Goal: Task Accomplishment & Management: Use online tool/utility

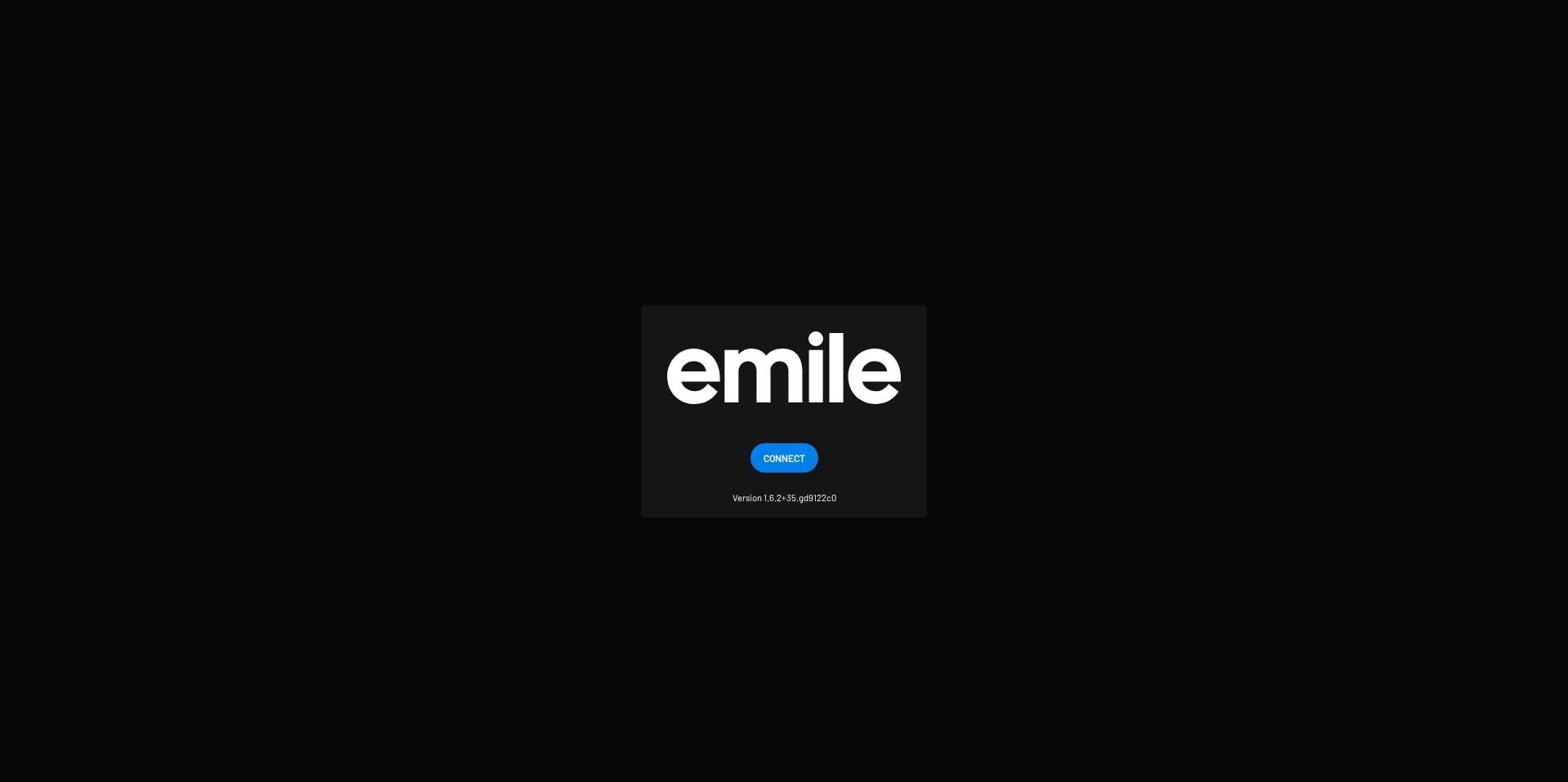
click at [770, 453] on span "Connect" at bounding box center [784, 458] width 42 height 29
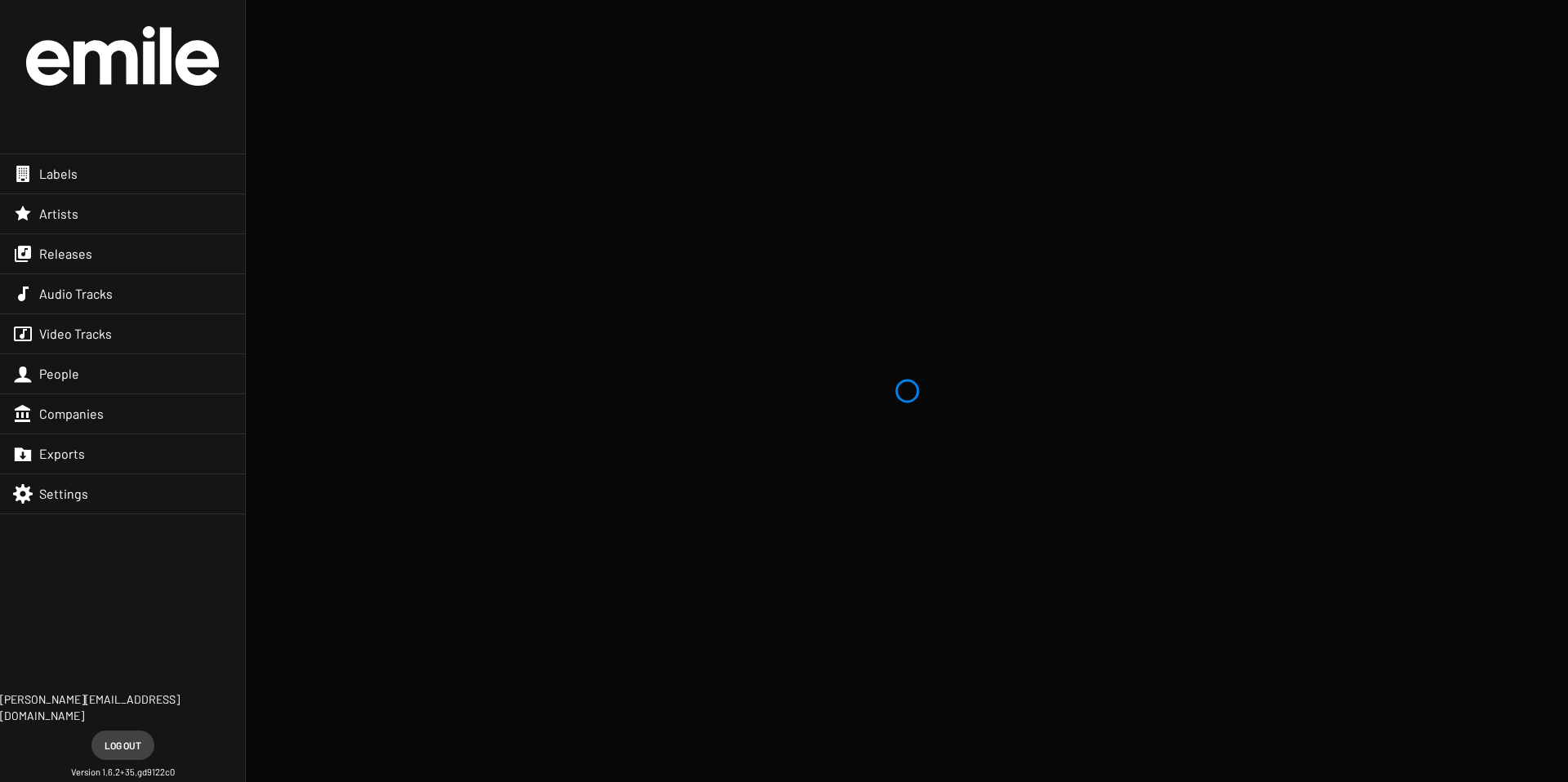
click at [60, 171] on span "Labels" at bounding box center [57, 173] width 38 height 17
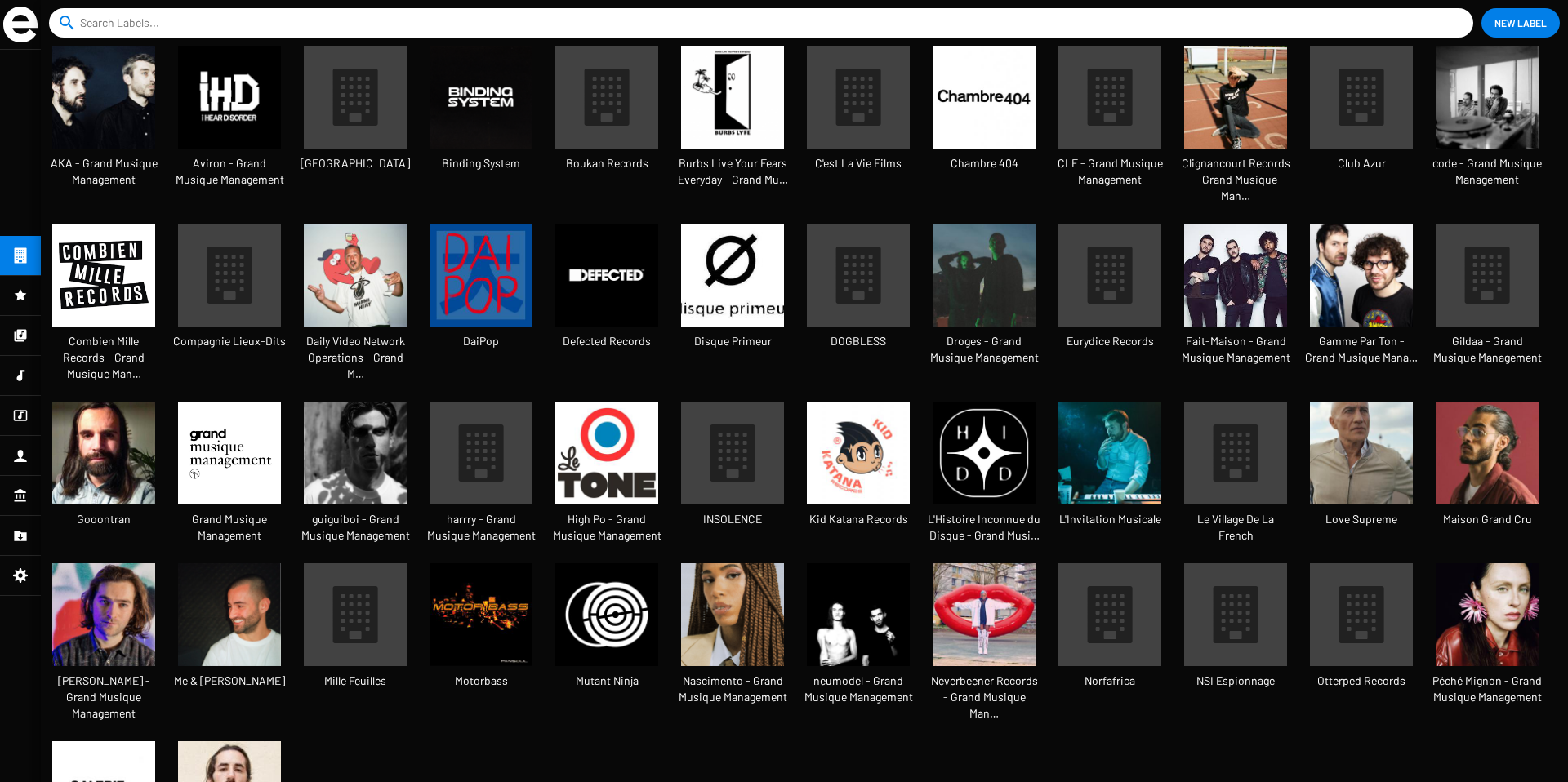
click at [362, 136] on mat-icon at bounding box center [355, 97] width 103 height 103
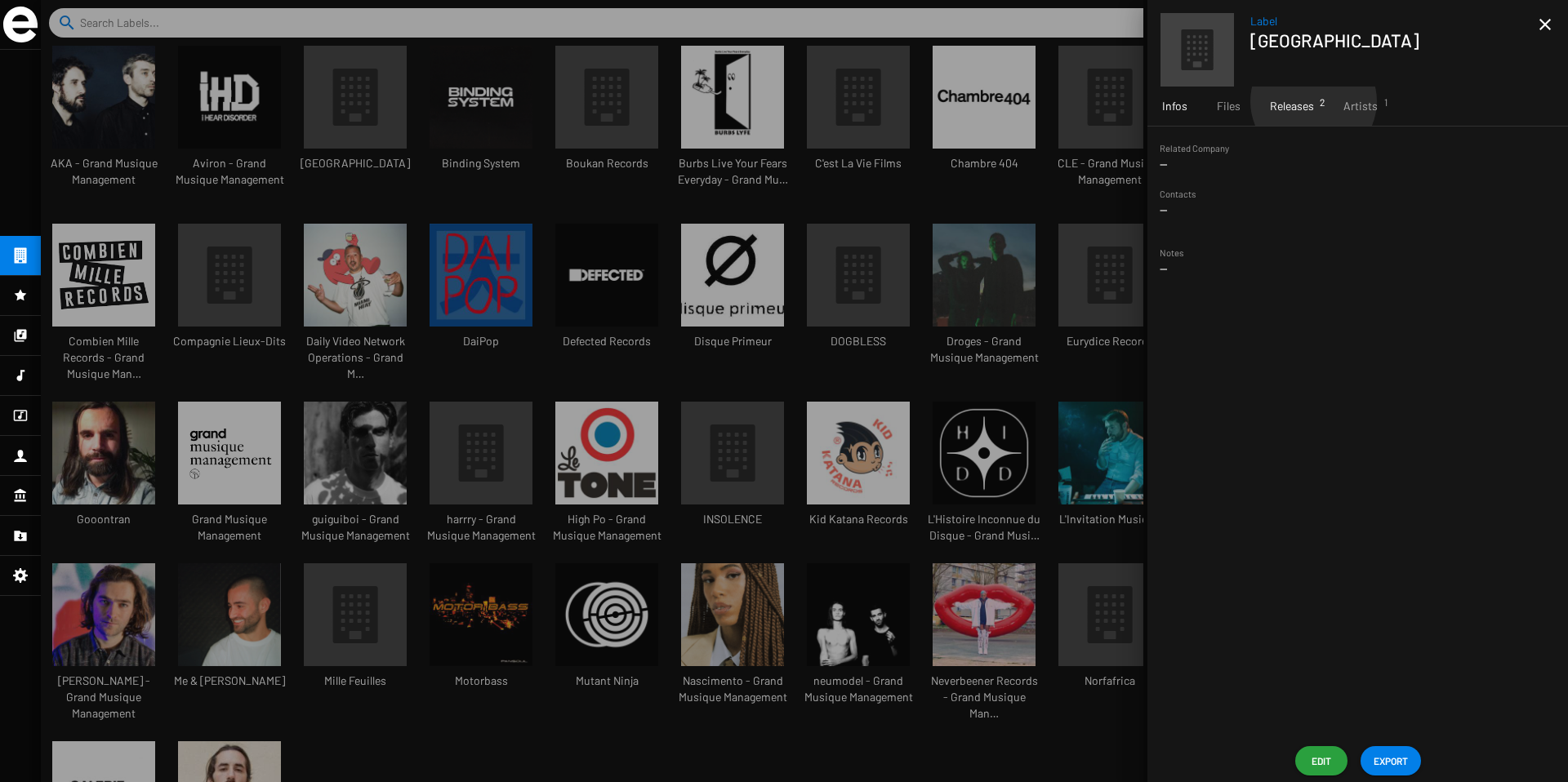
click at [1313, 101] on span "Releases 2" at bounding box center [1291, 106] width 44 height 17
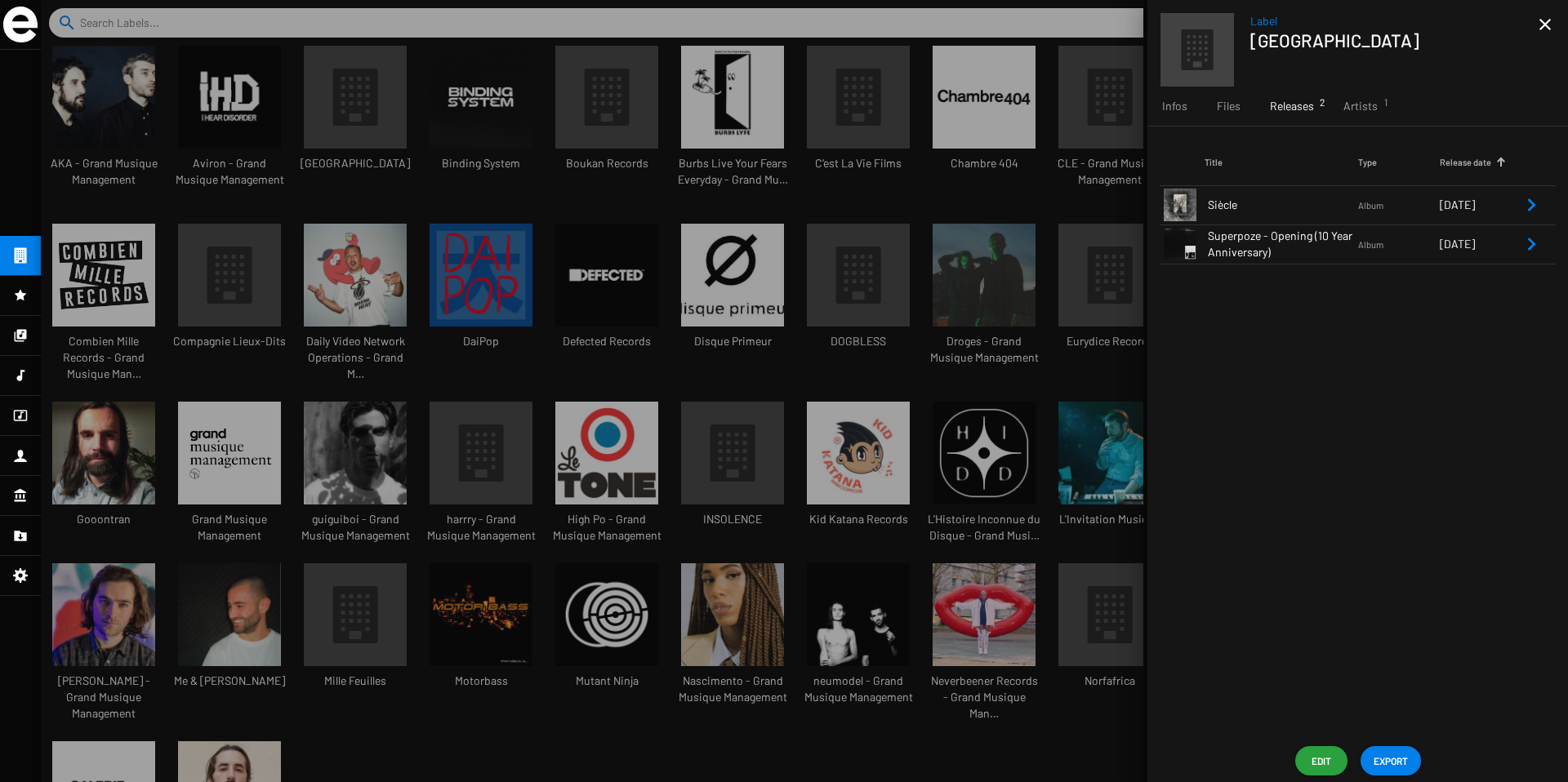
click at [1541, 205] on td at bounding box center [1538, 205] width 34 height 39
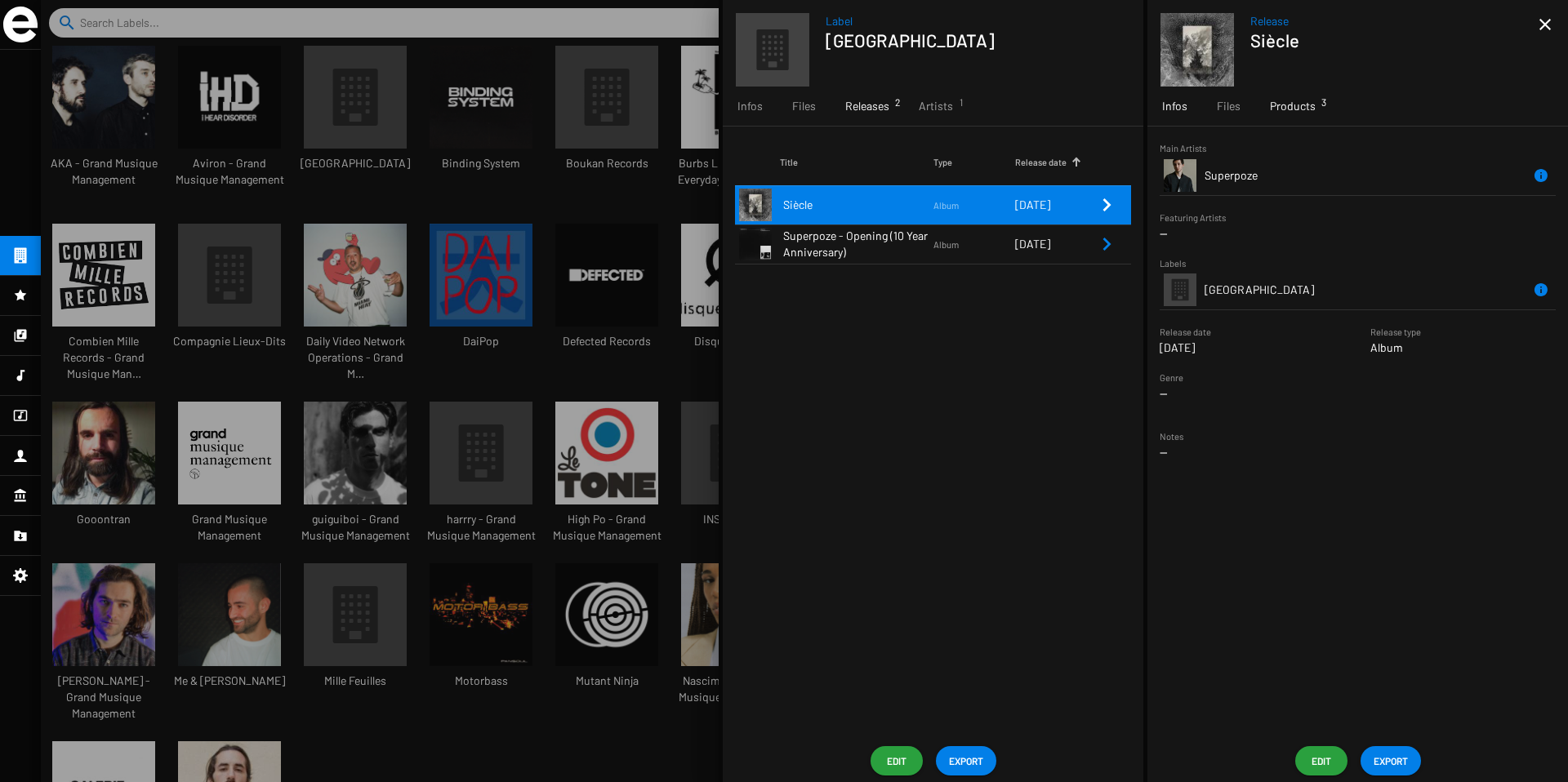
click at [1298, 110] on span "Products 3" at bounding box center [1292, 106] width 46 height 17
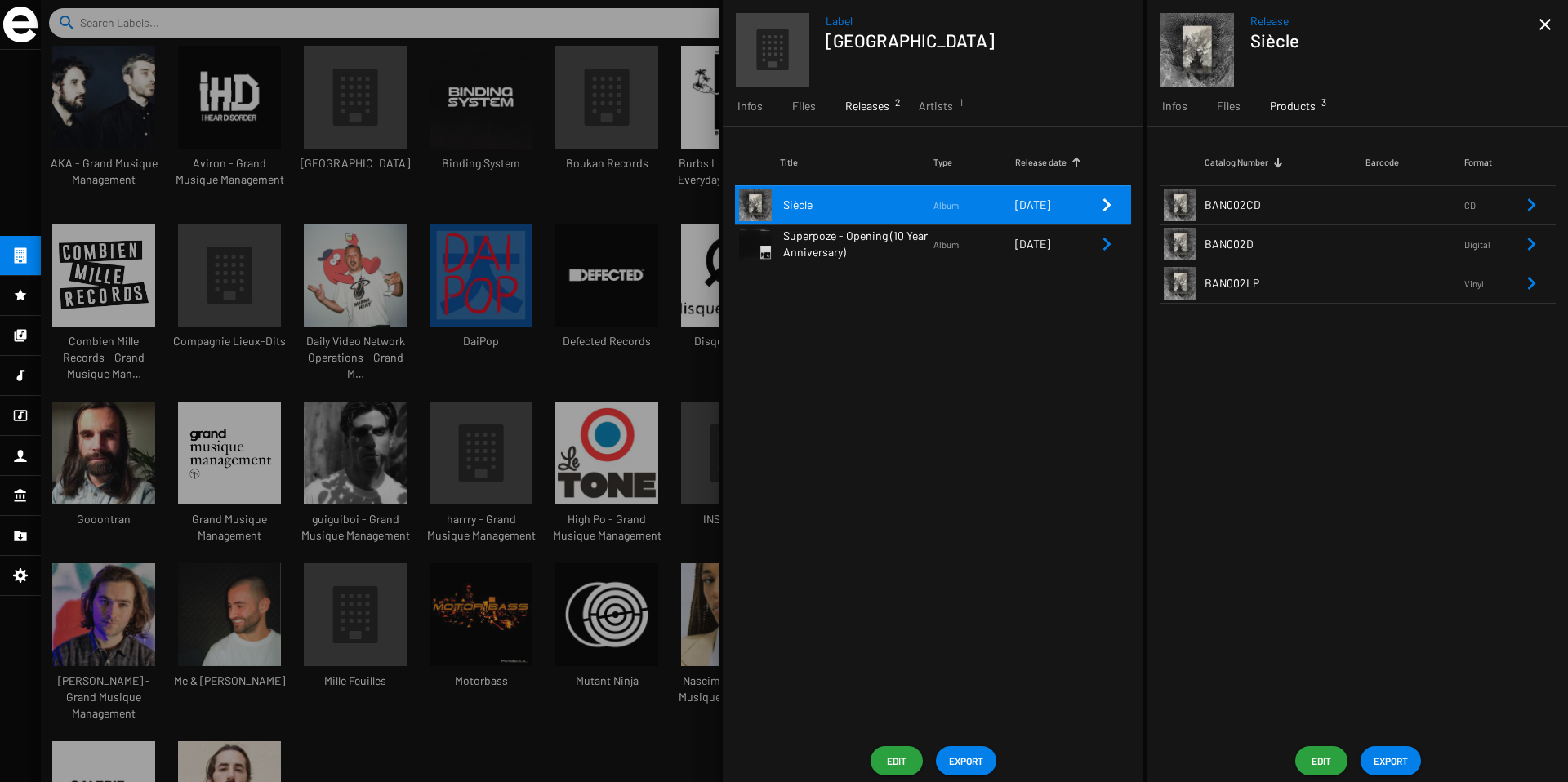
click at [1531, 243] on icon "Remove Reference" at bounding box center [1531, 244] width 19 height 19
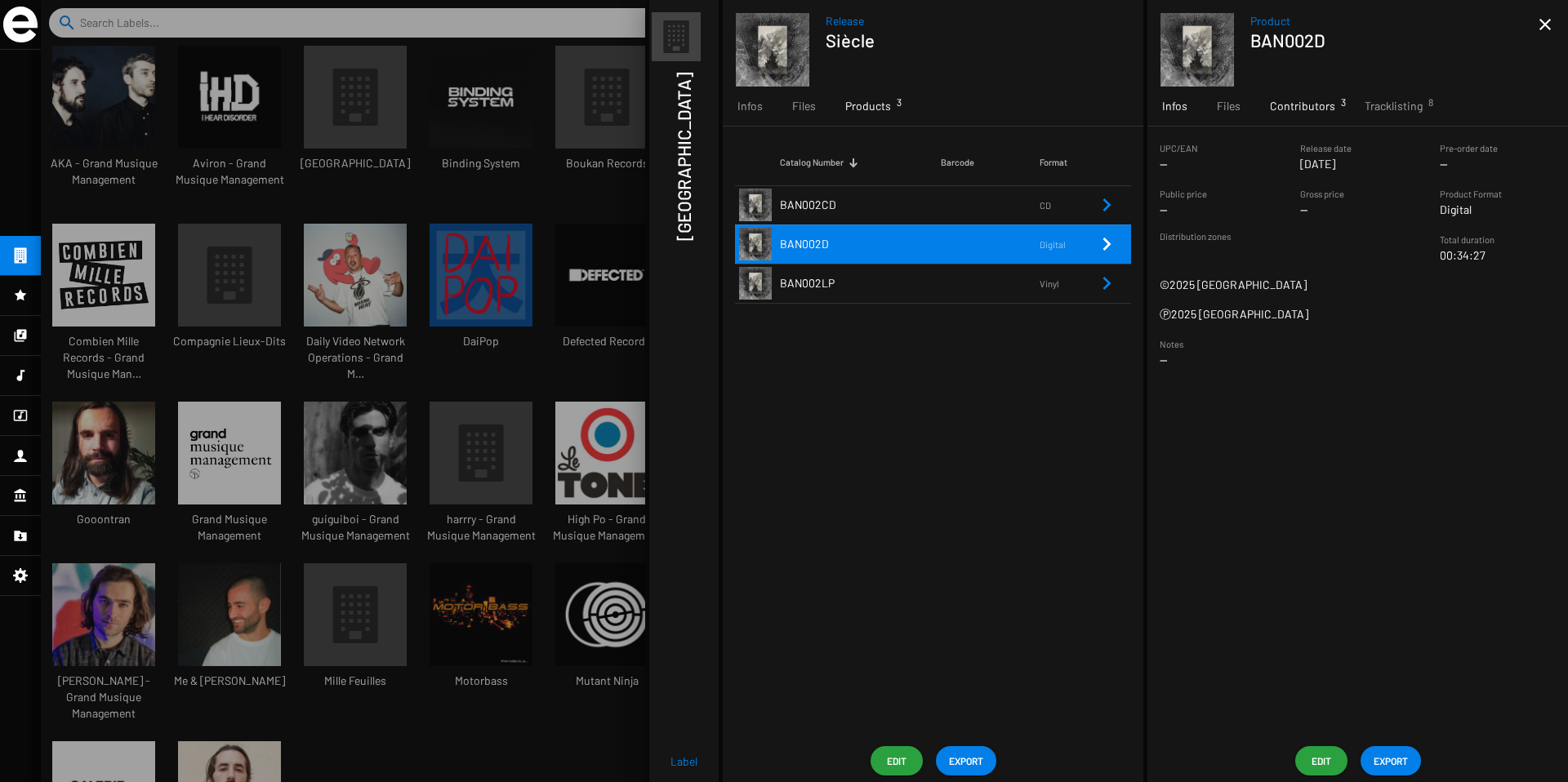
click at [1301, 93] on div "Contributors 3" at bounding box center [1302, 106] width 94 height 39
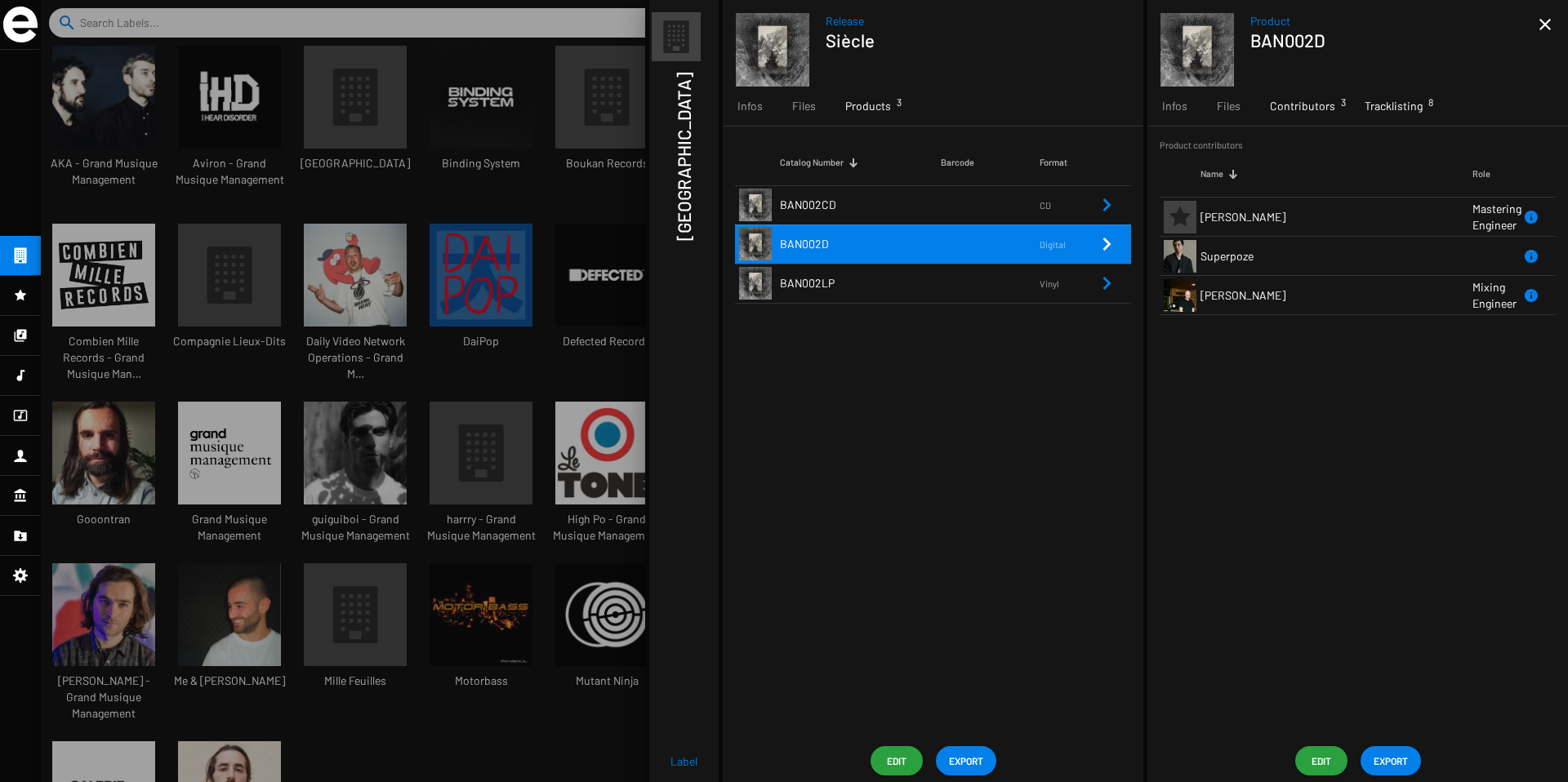
click at [1391, 104] on span "Tracklisting 8" at bounding box center [1394, 106] width 58 height 17
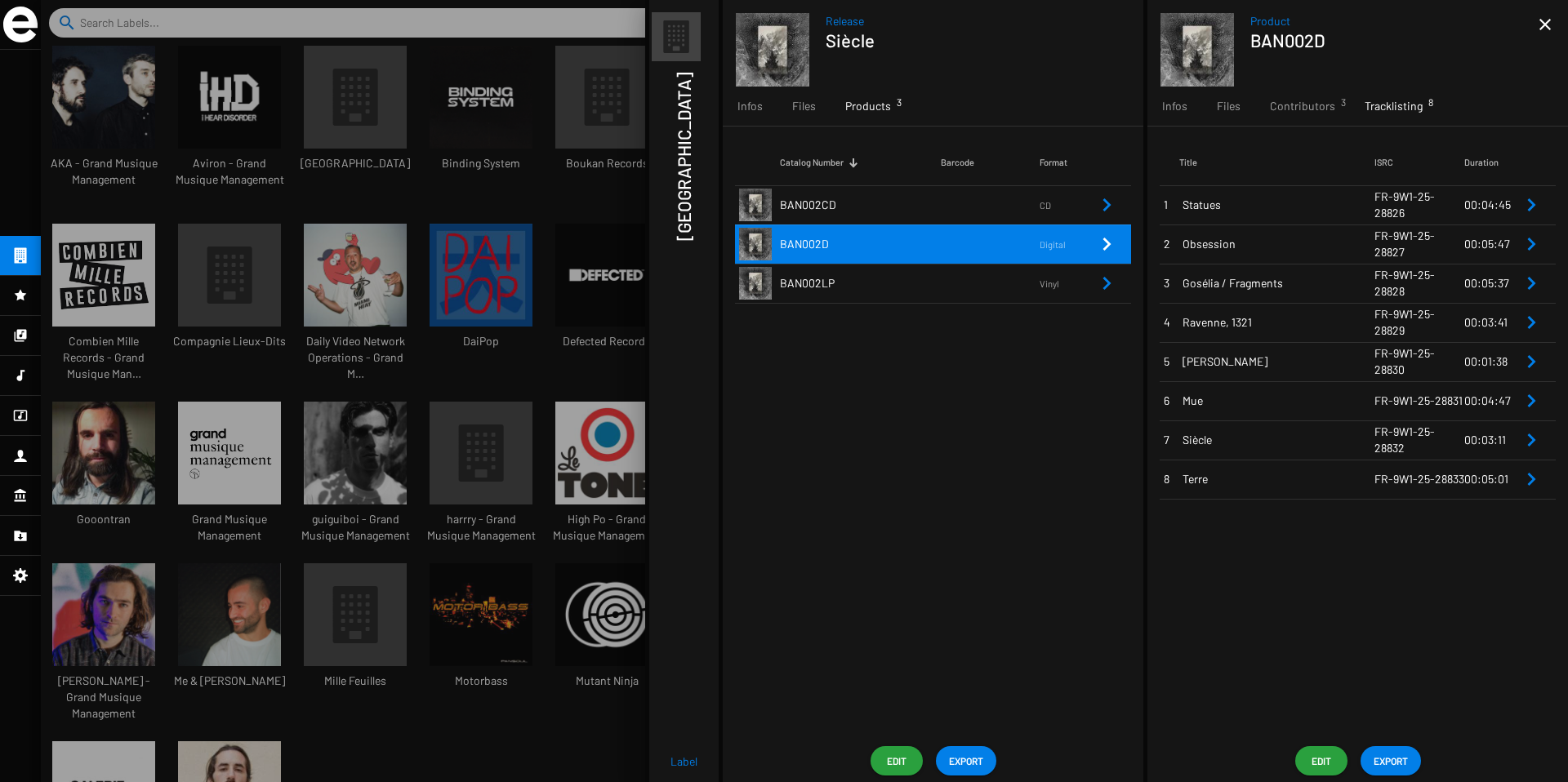
click at [1518, 198] on td "00:04:45" at bounding box center [1493, 205] width 57 height 39
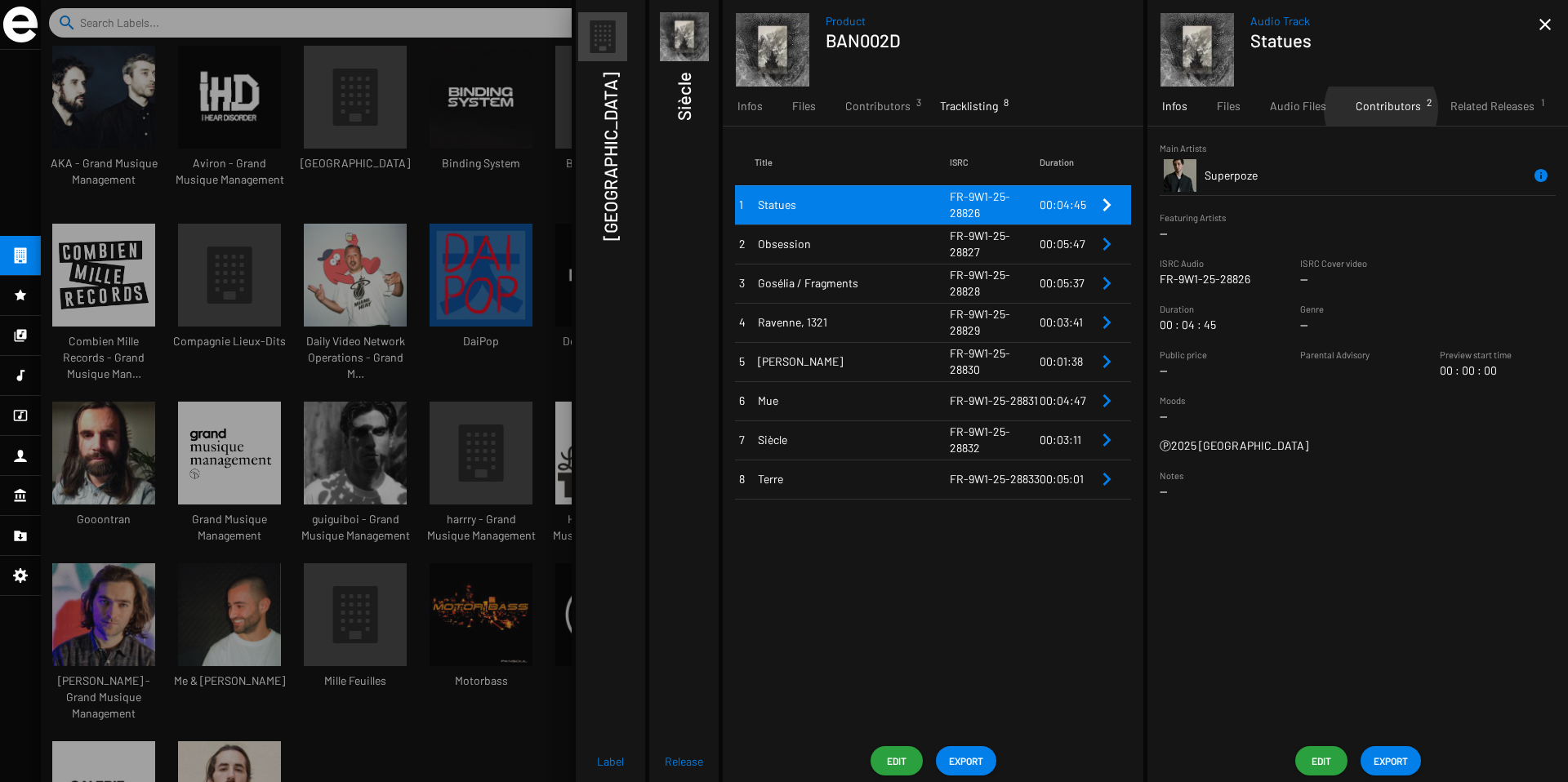
click at [1378, 109] on span "Contributors 2" at bounding box center [1388, 106] width 65 height 17
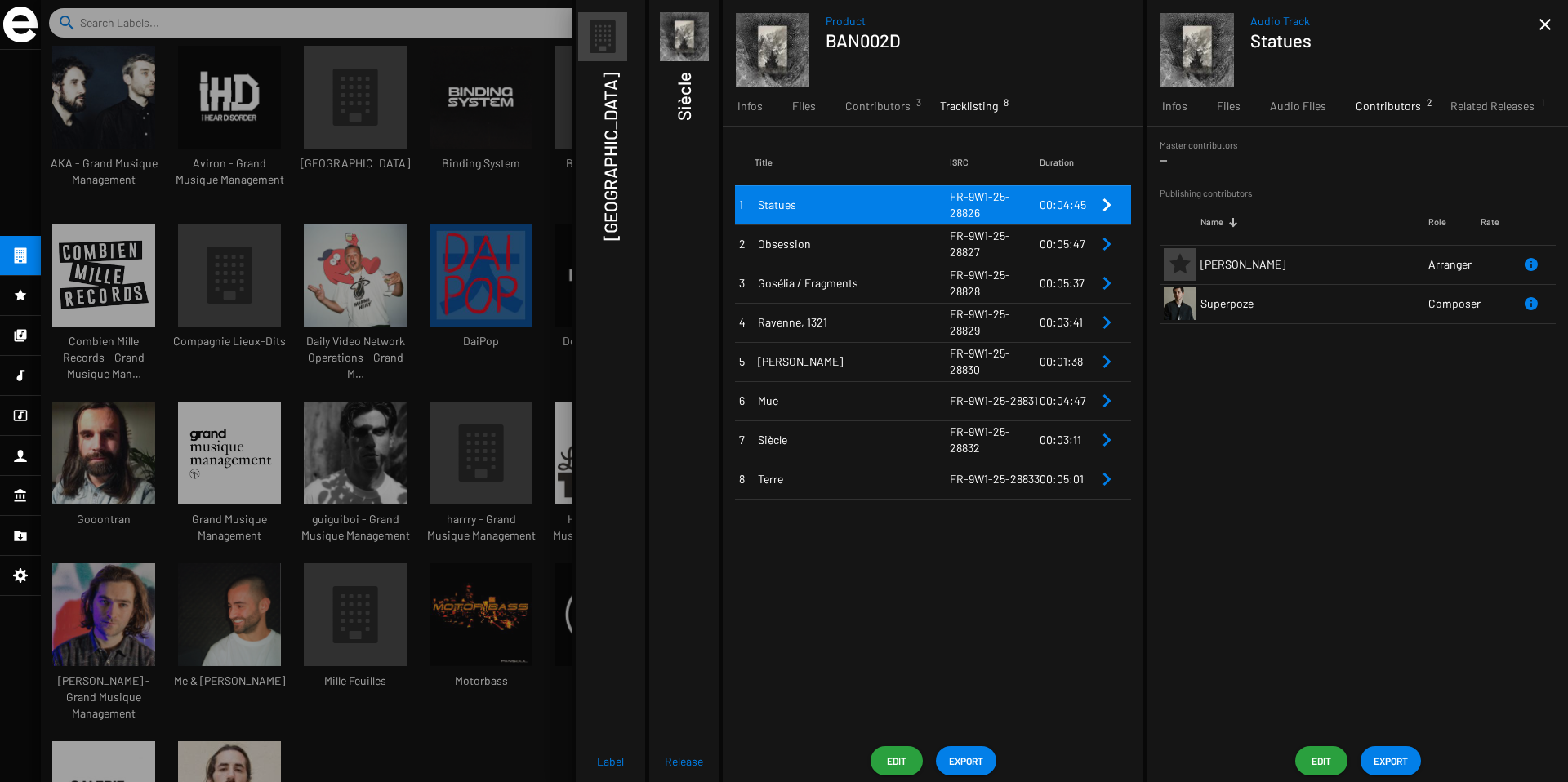
click at [1109, 242] on icon "Remove Reference" at bounding box center [1106, 244] width 19 height 19
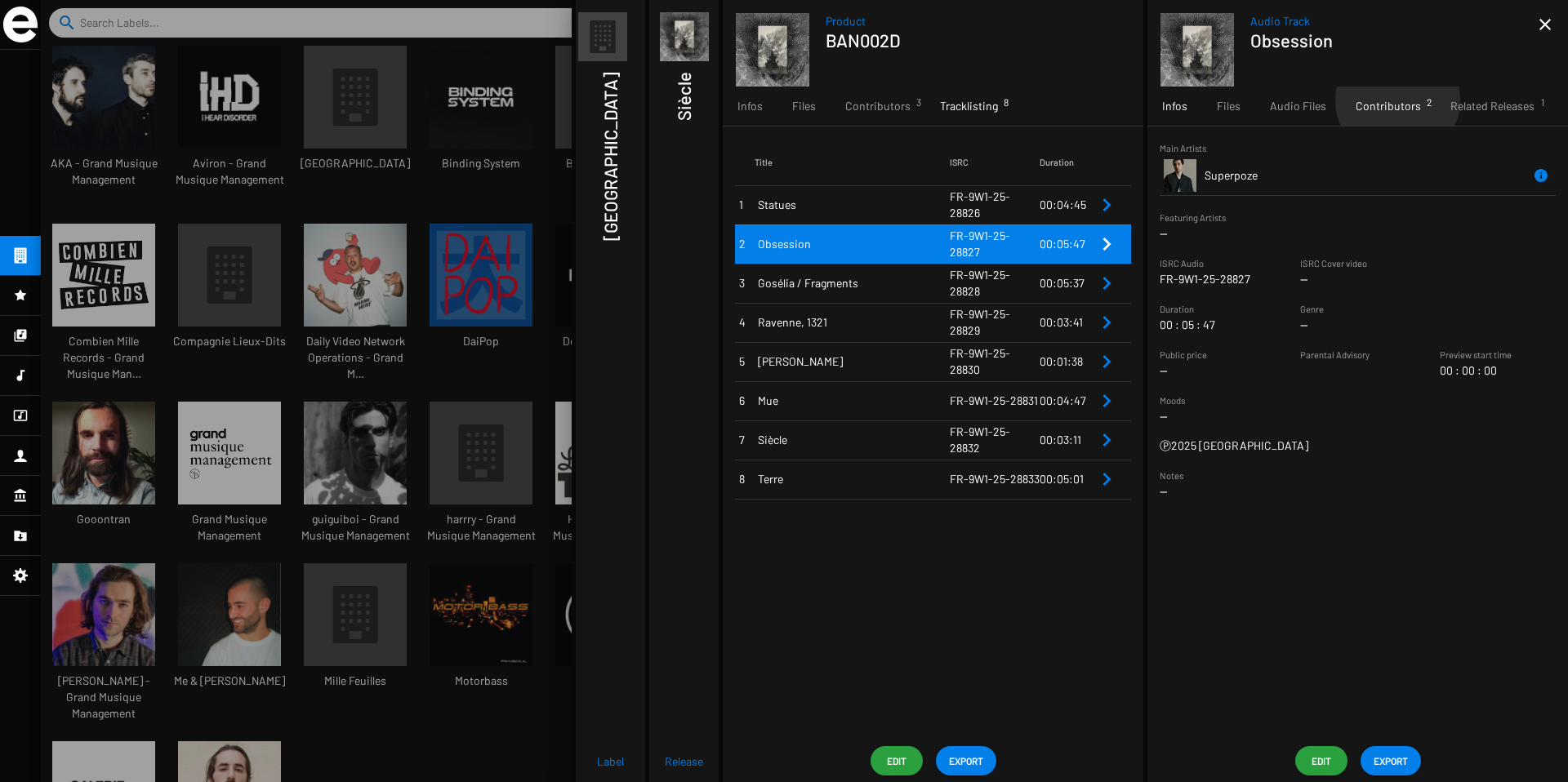
click at [1395, 100] on span "Contributors 2" at bounding box center [1388, 106] width 65 height 17
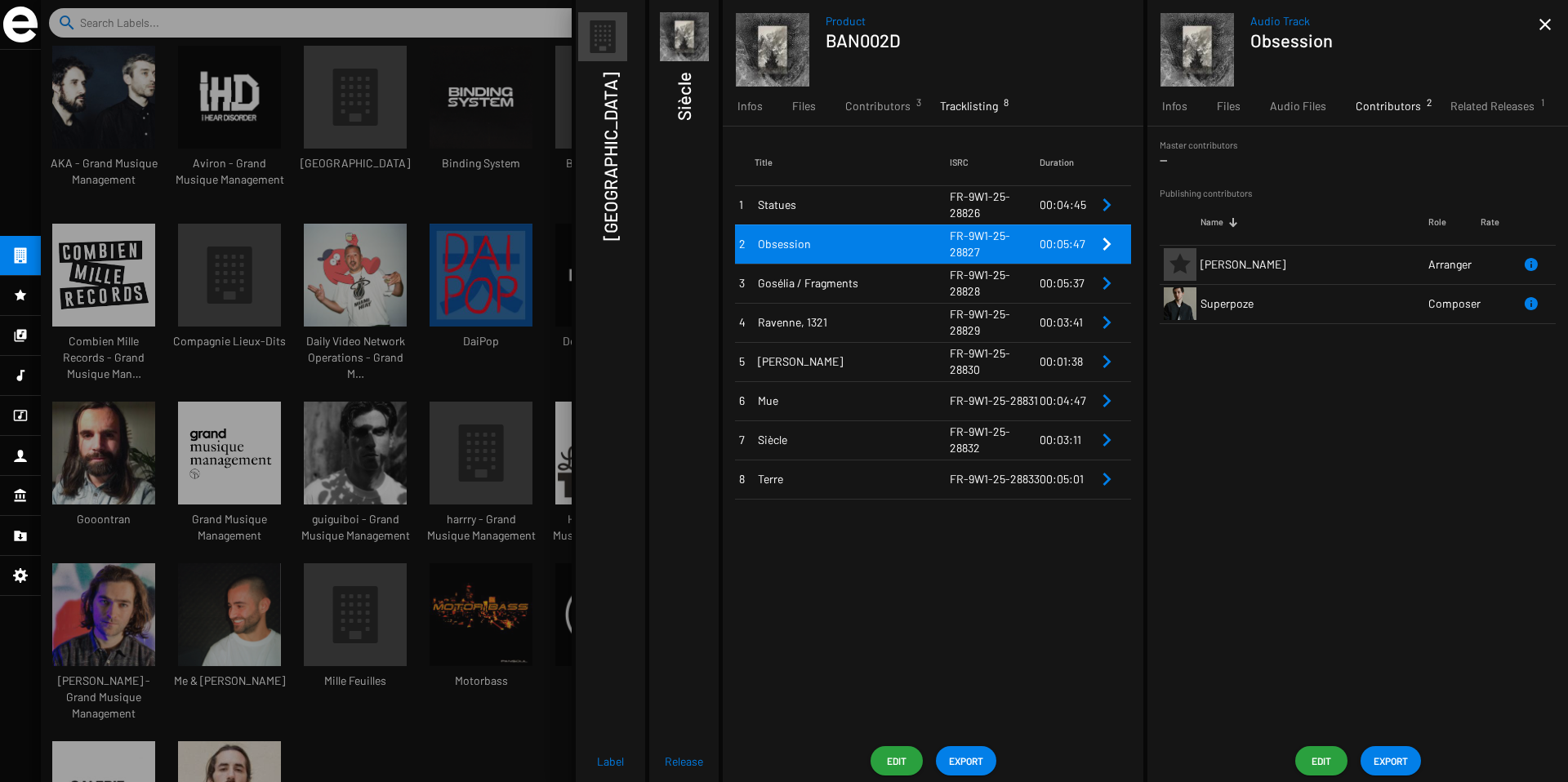
click at [1114, 289] on icon "Remove Reference" at bounding box center [1106, 283] width 19 height 19
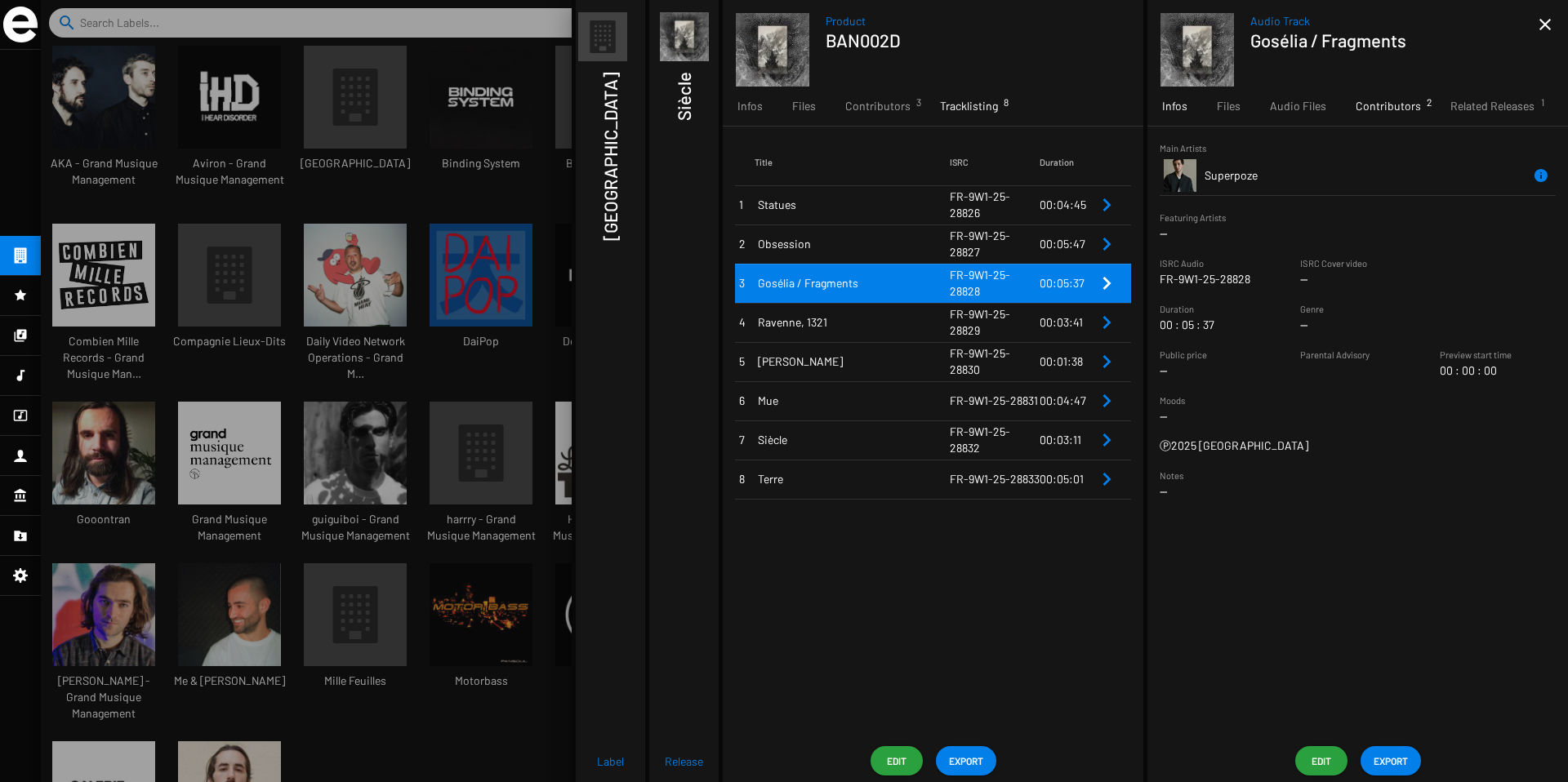
click at [1376, 104] on span "Contributors 2" at bounding box center [1388, 106] width 65 height 17
